Goal: Find specific page/section: Find specific page/section

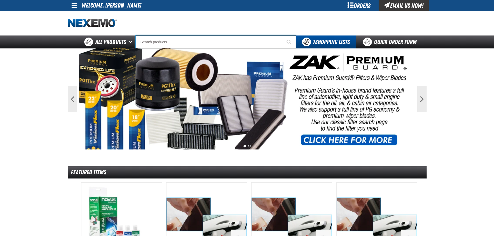
click at [200, 43] on input "Search" at bounding box center [215, 41] width 160 height 13
type input "FR"
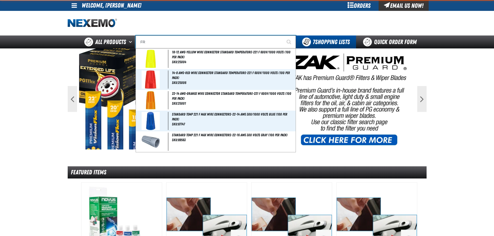
type input "FROM"
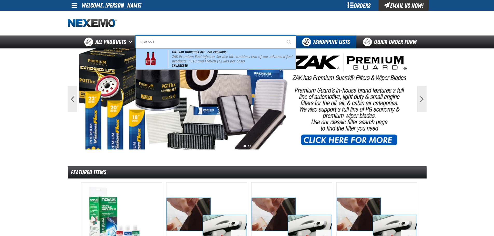
click at [215, 53] on span "Fuel Rail Induction Kit - ZAK Products" at bounding box center [199, 52] width 54 height 4
type input "Fuel Rail Induction Kit - ZAK Products"
